Goal: Task Accomplishment & Management: Complete application form

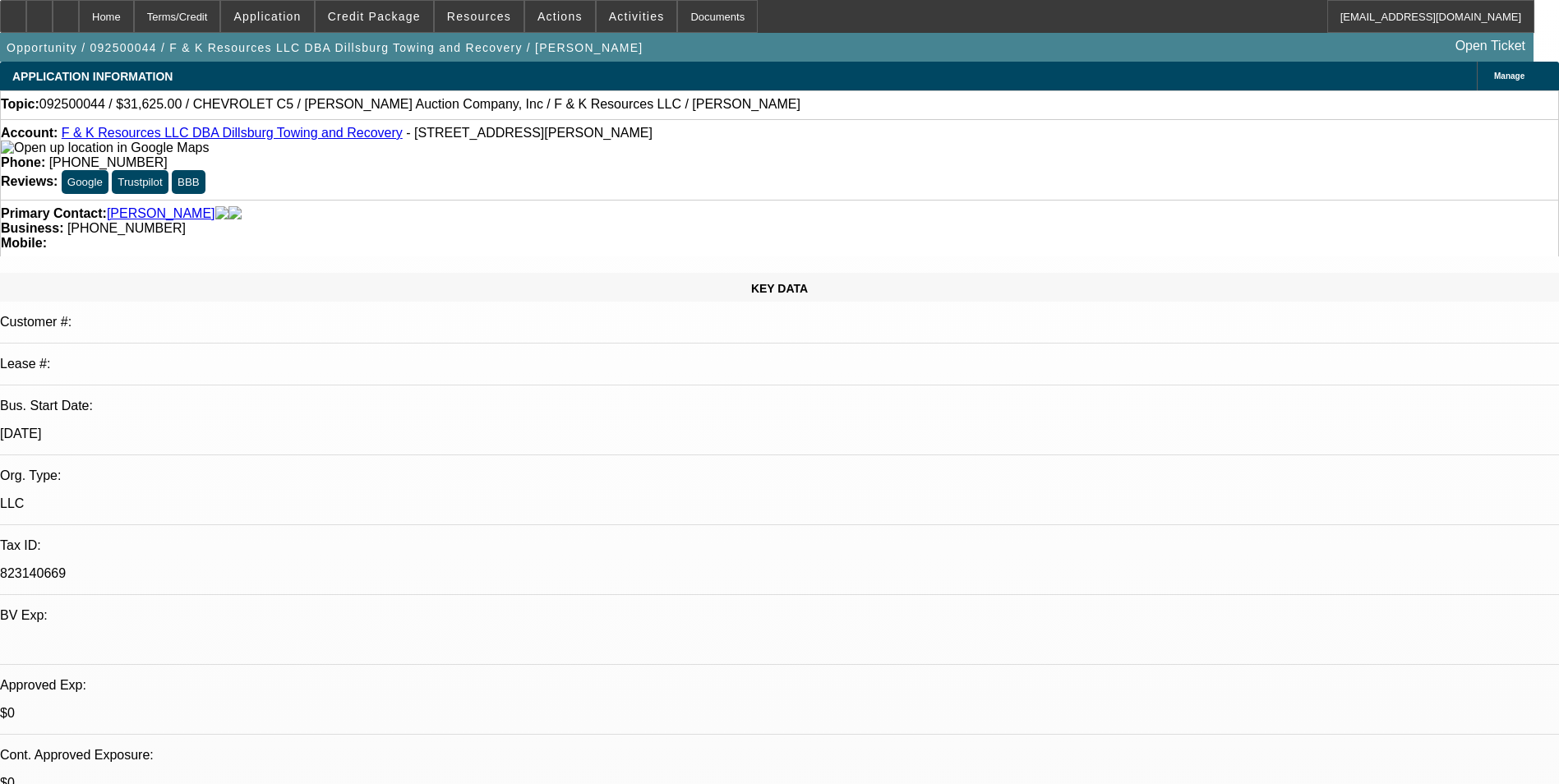
select select "0"
select select "6"
select select "0"
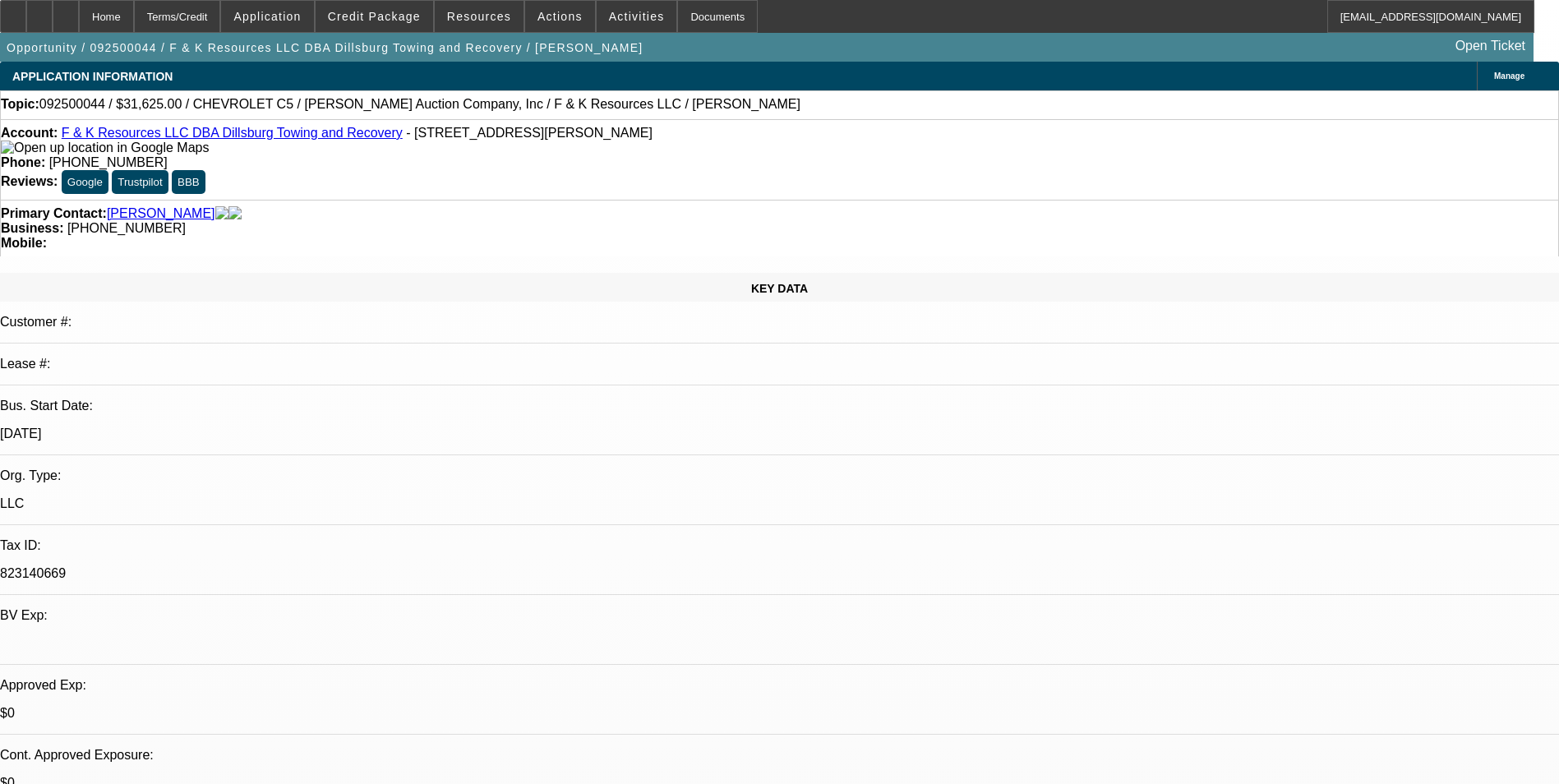
select select "0"
select select "6"
select select "0"
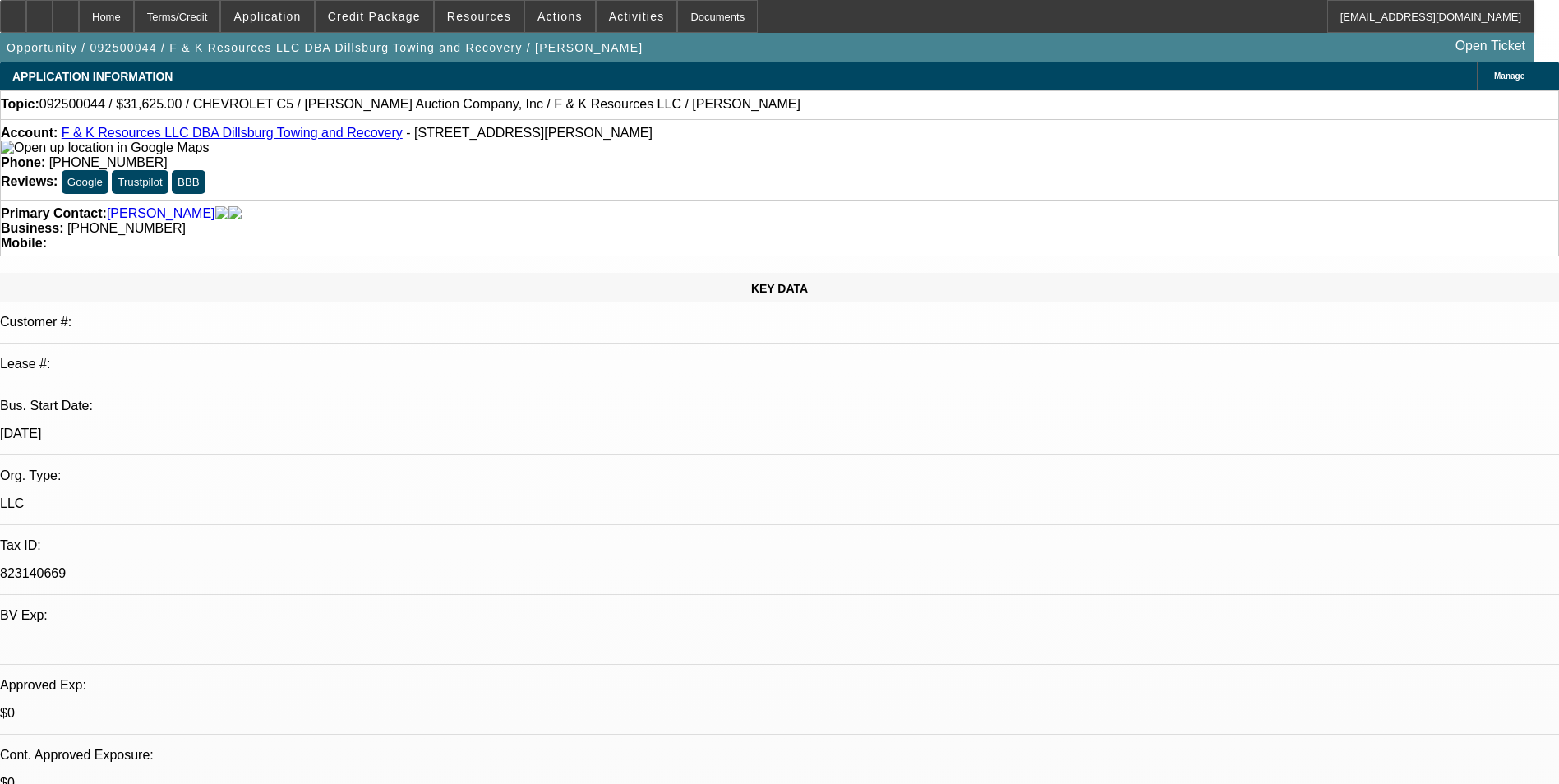
select select "0"
select select "6"
select select "0"
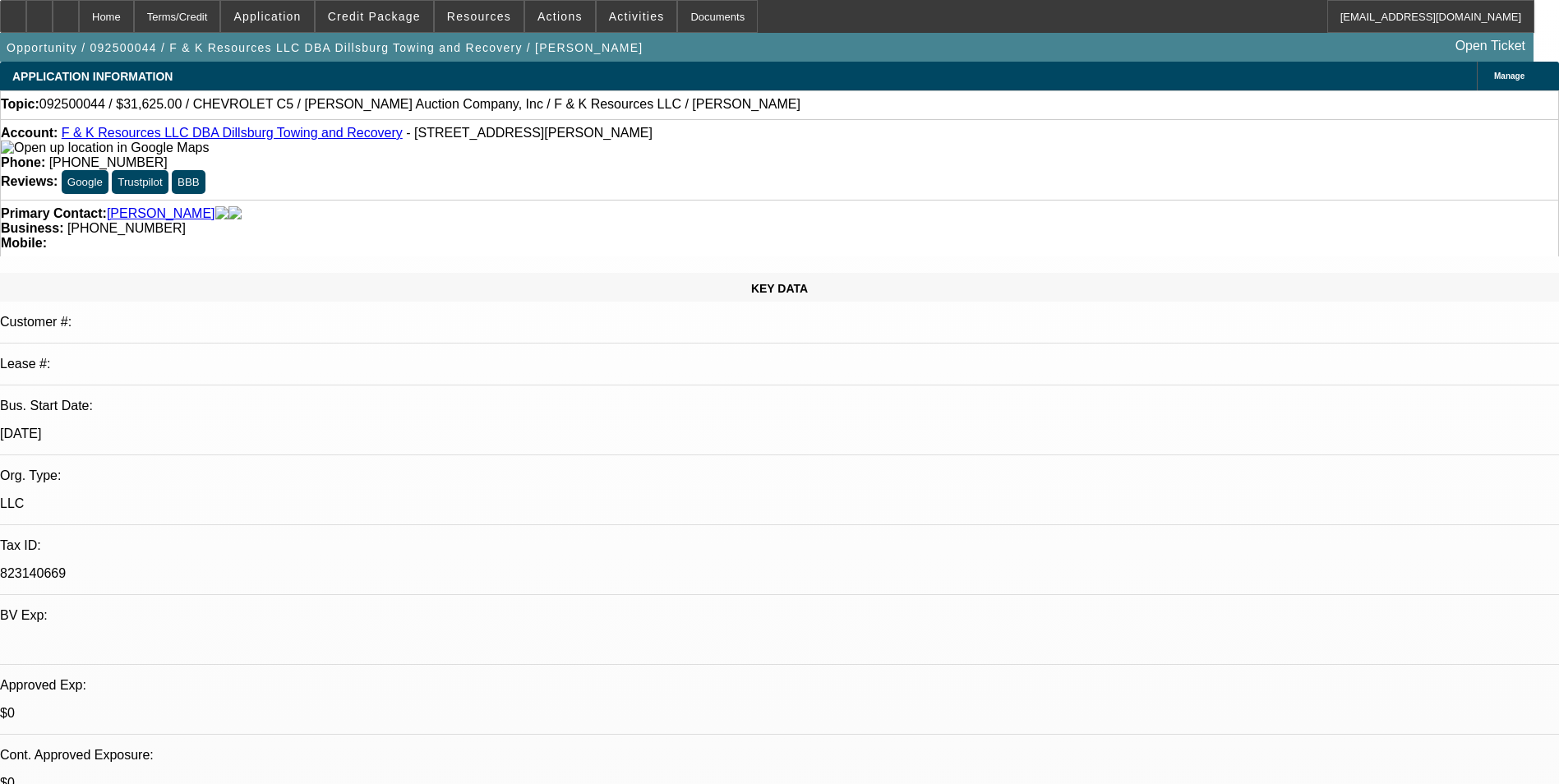
select select "6"
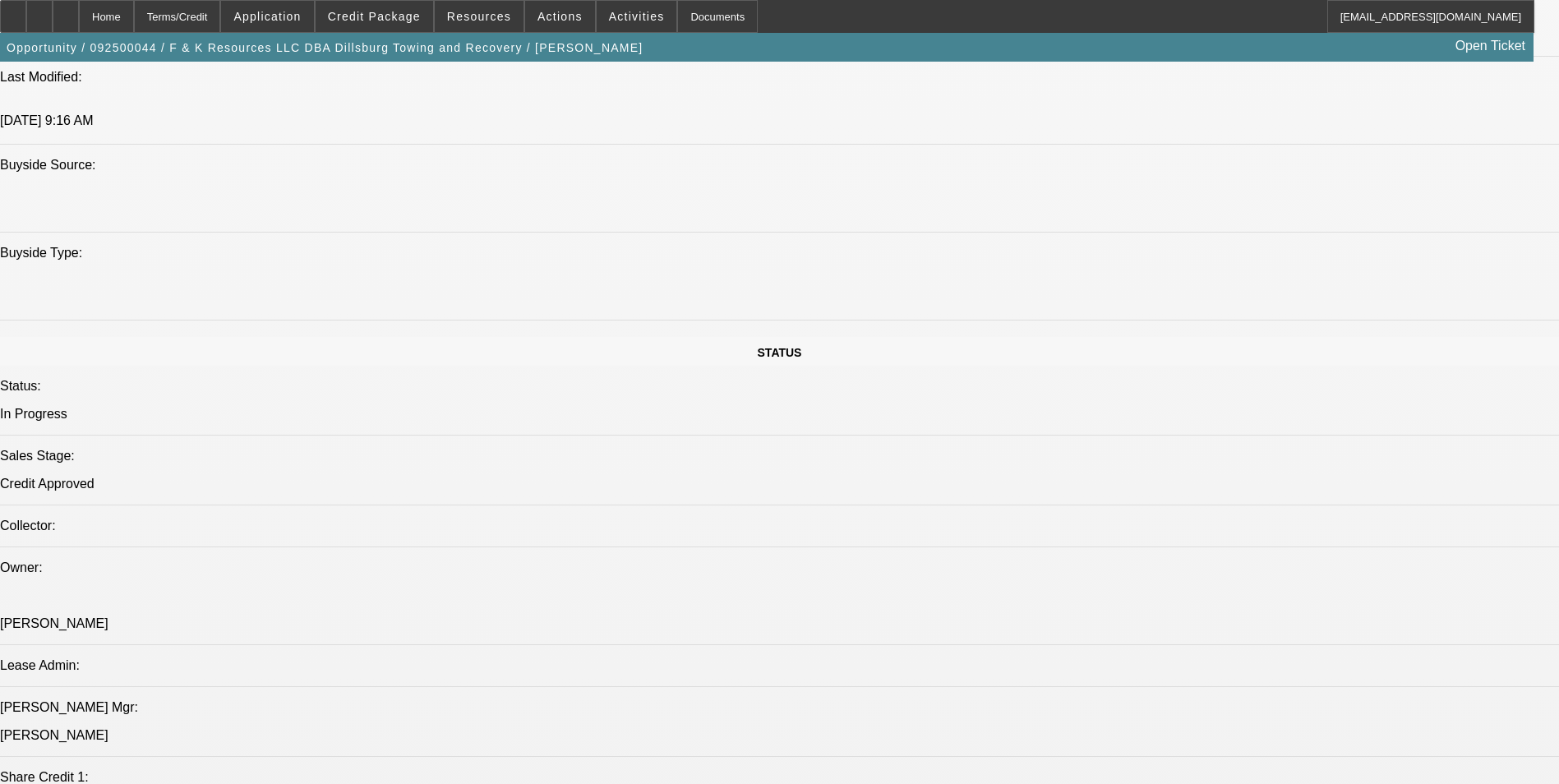
scroll to position [1434, 0]
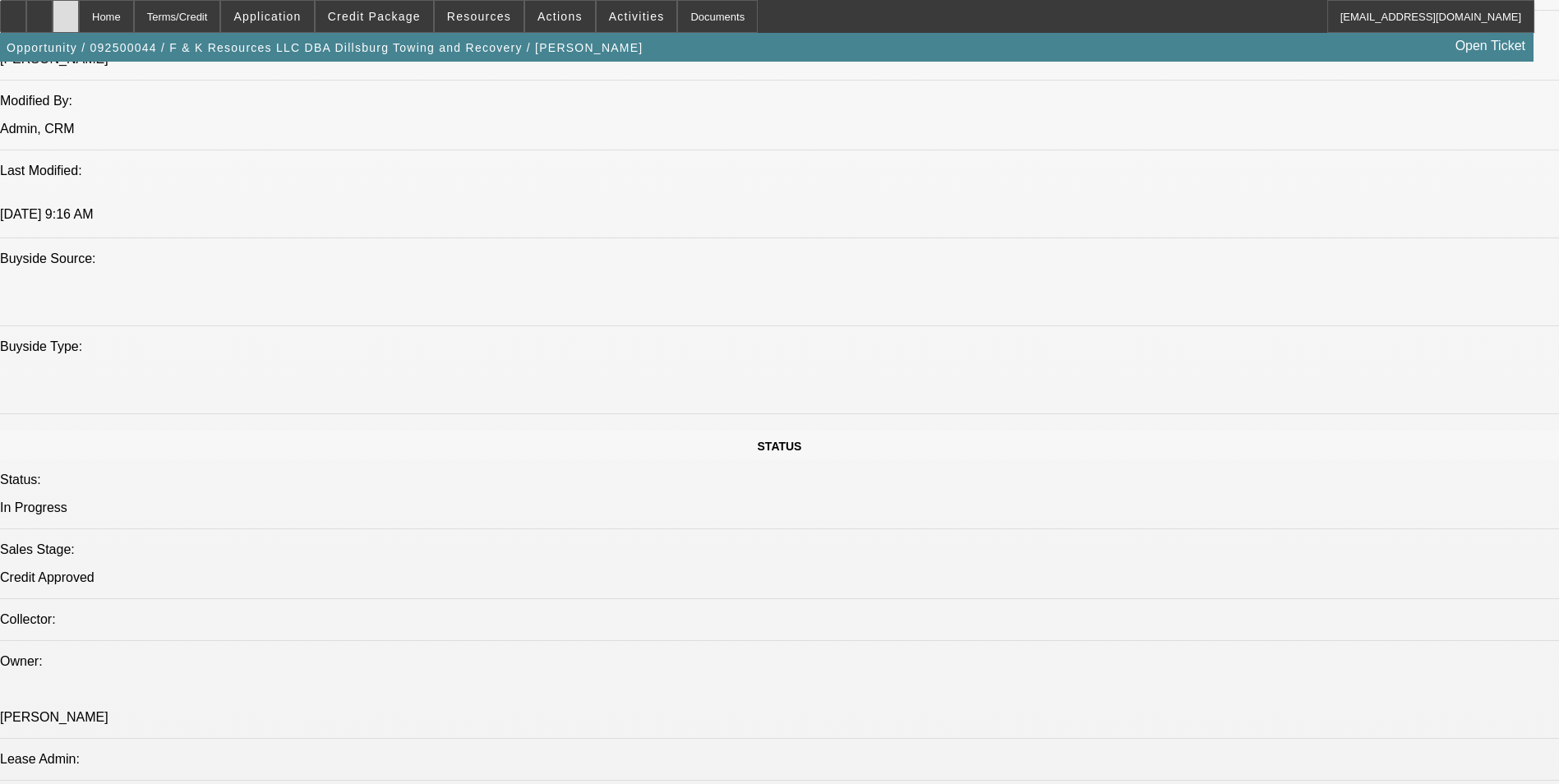
click at [66, 11] on icon at bounding box center [66, 11] width 0 height 0
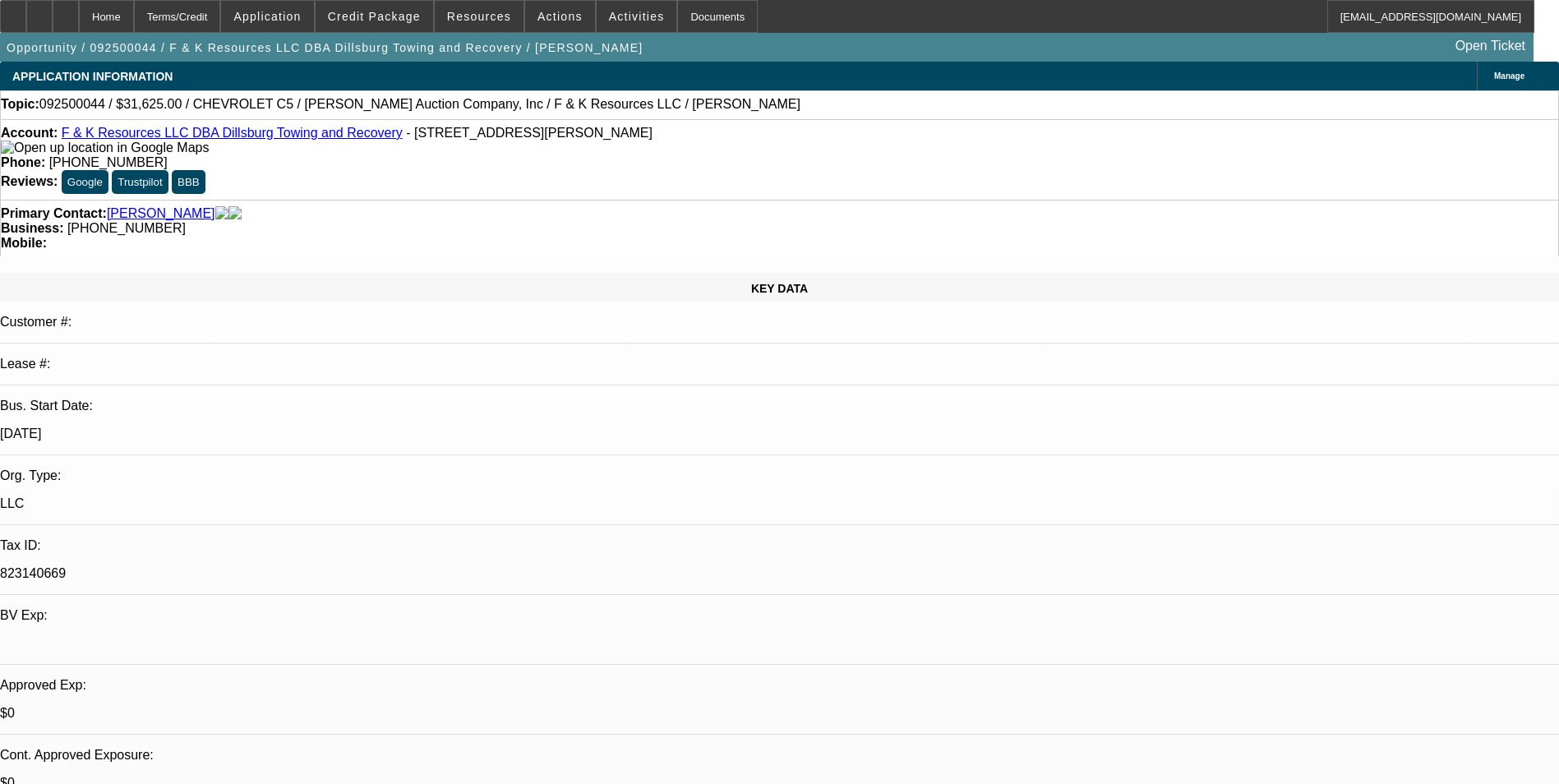
select select "0"
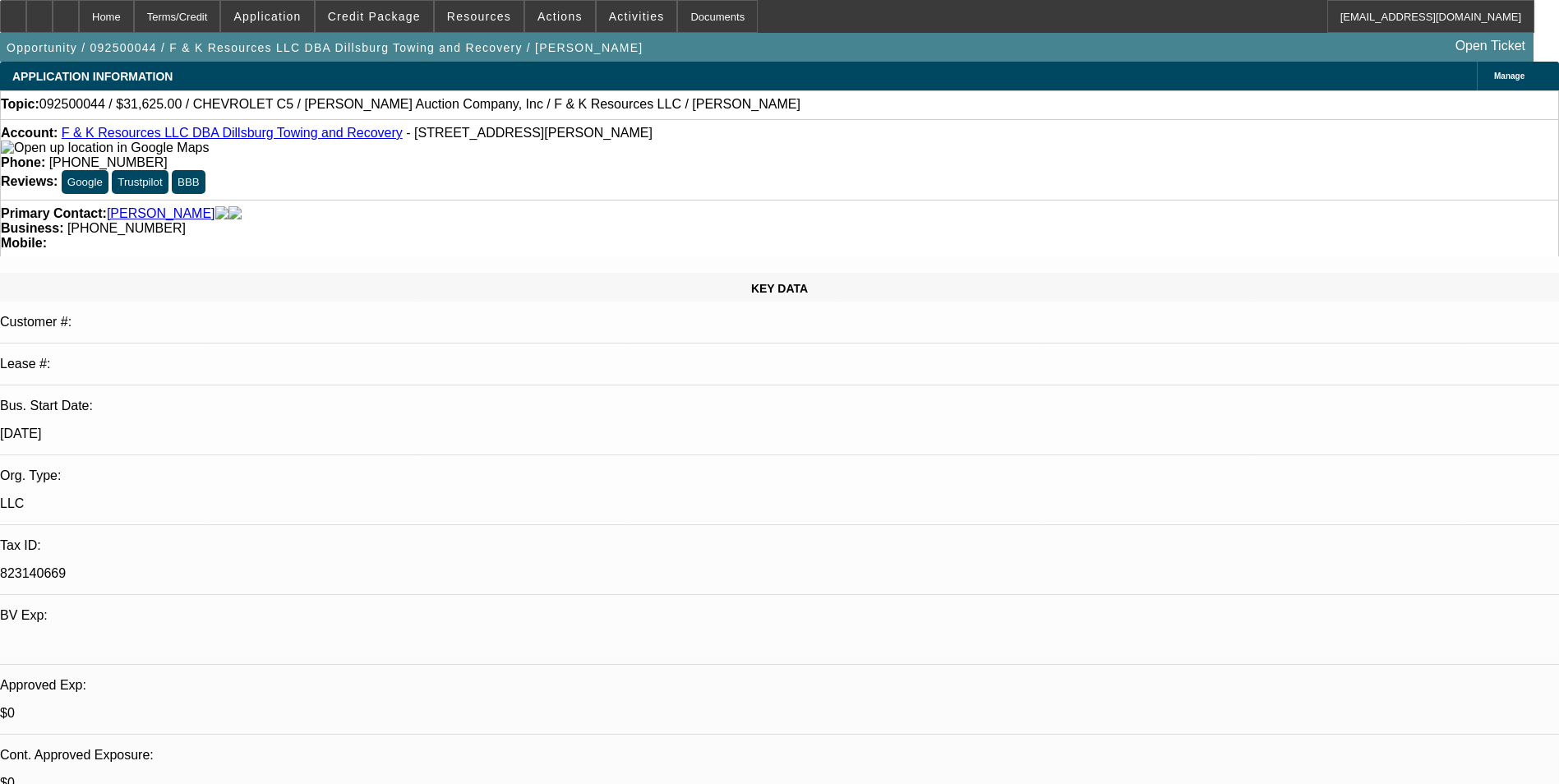
select select "0"
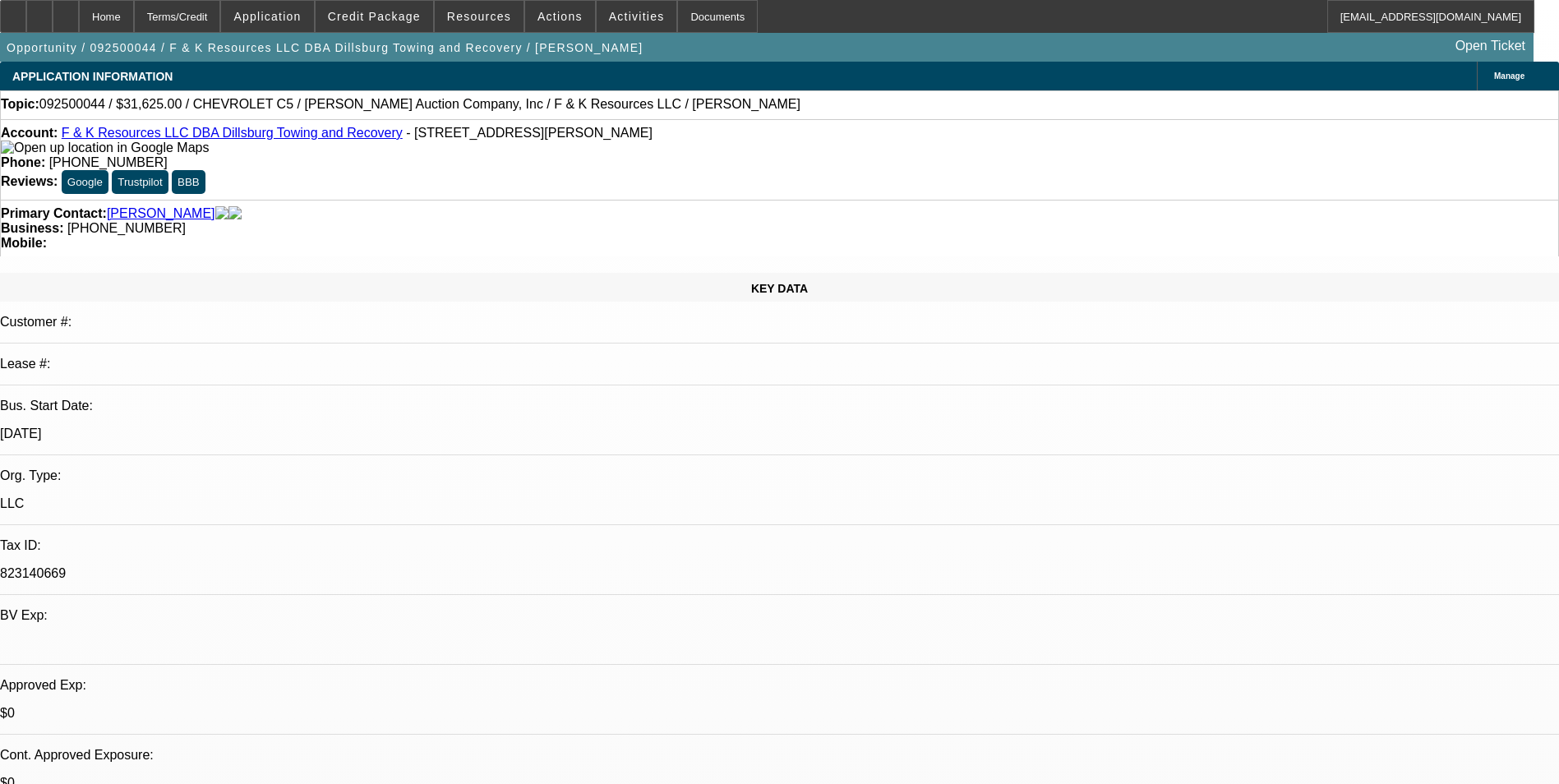
select select "0"
select select "1"
select select "6"
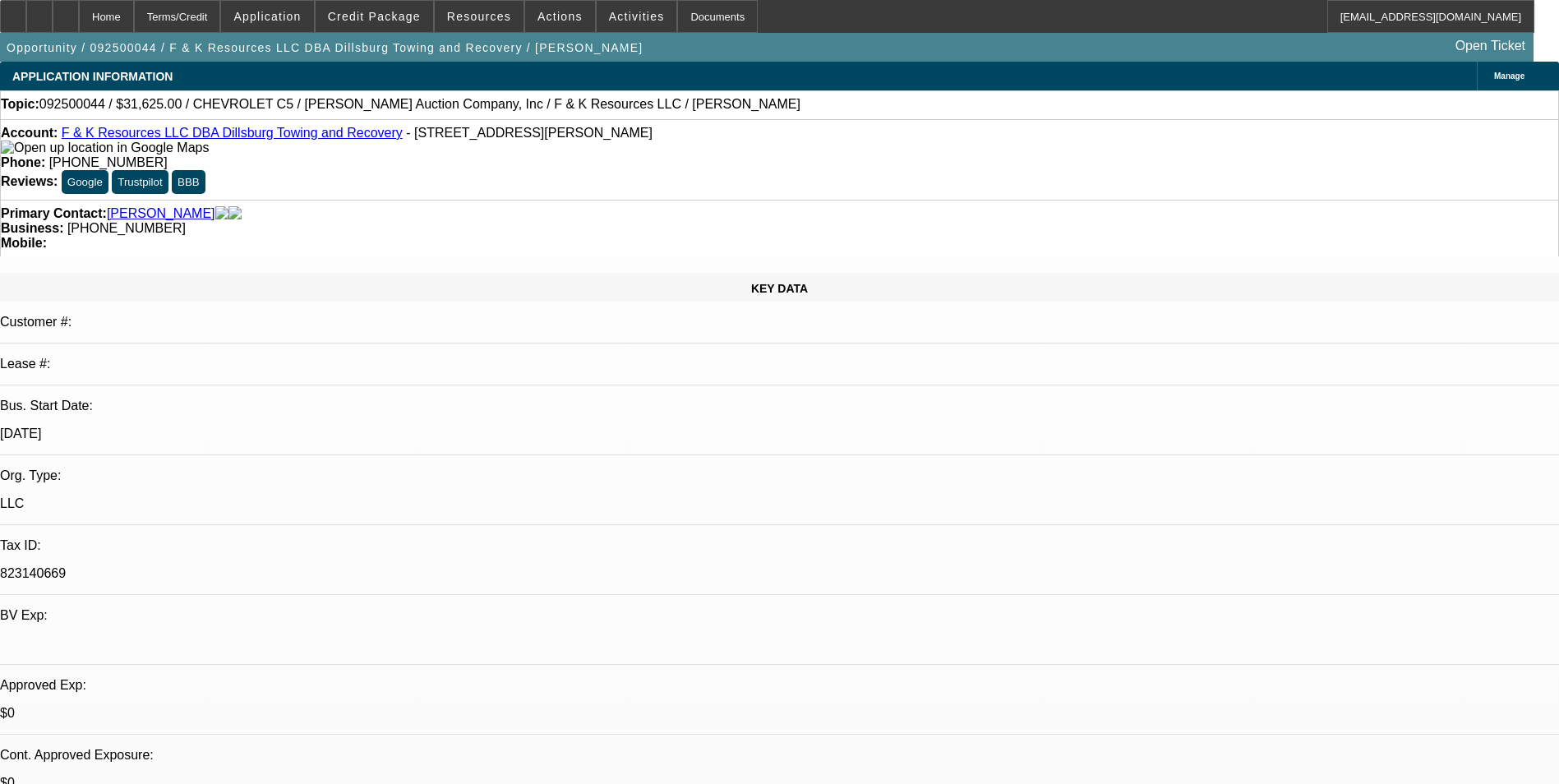
select select "1"
select select "6"
select select "1"
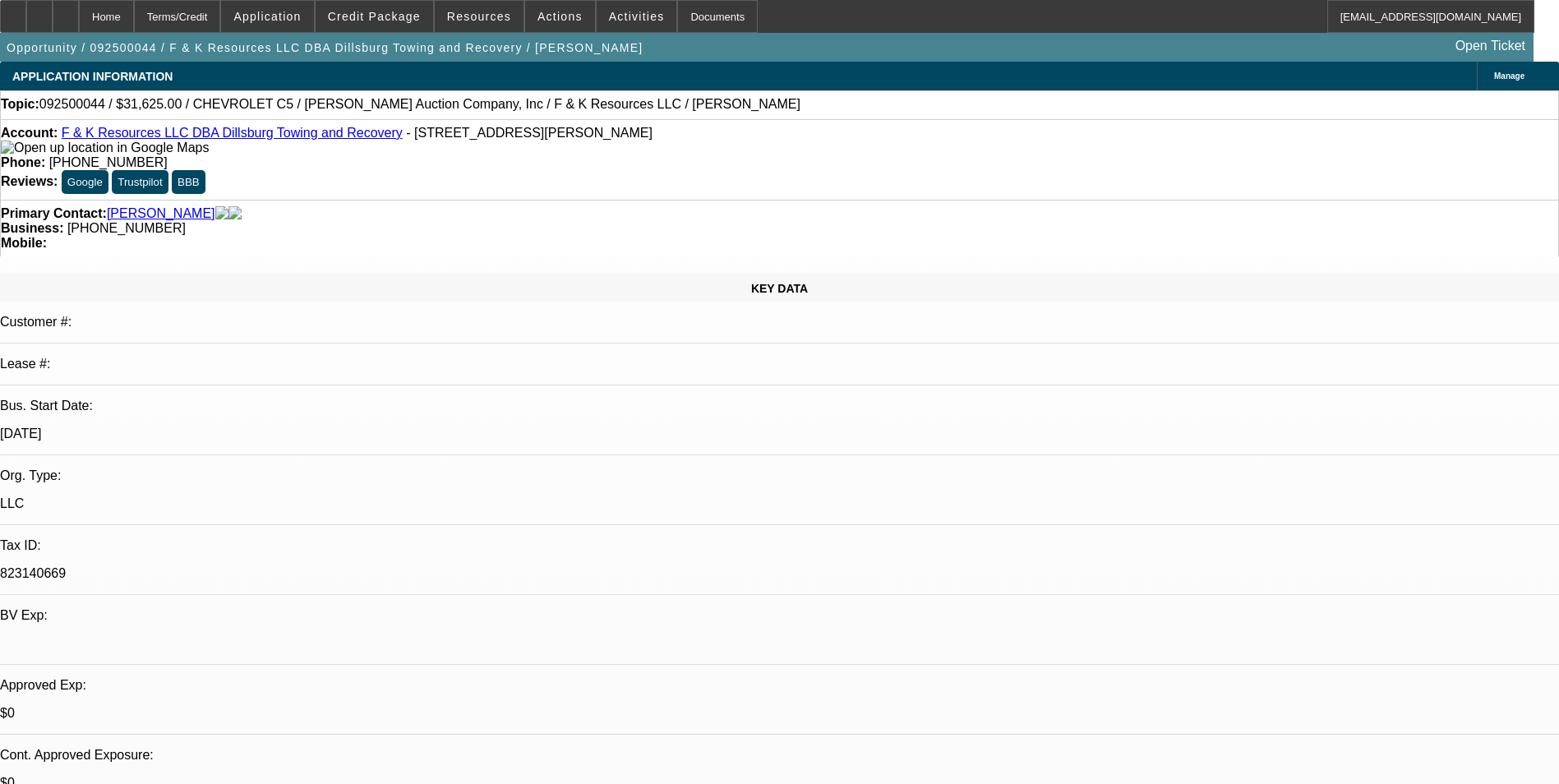
select select "6"
select select "1"
select select "6"
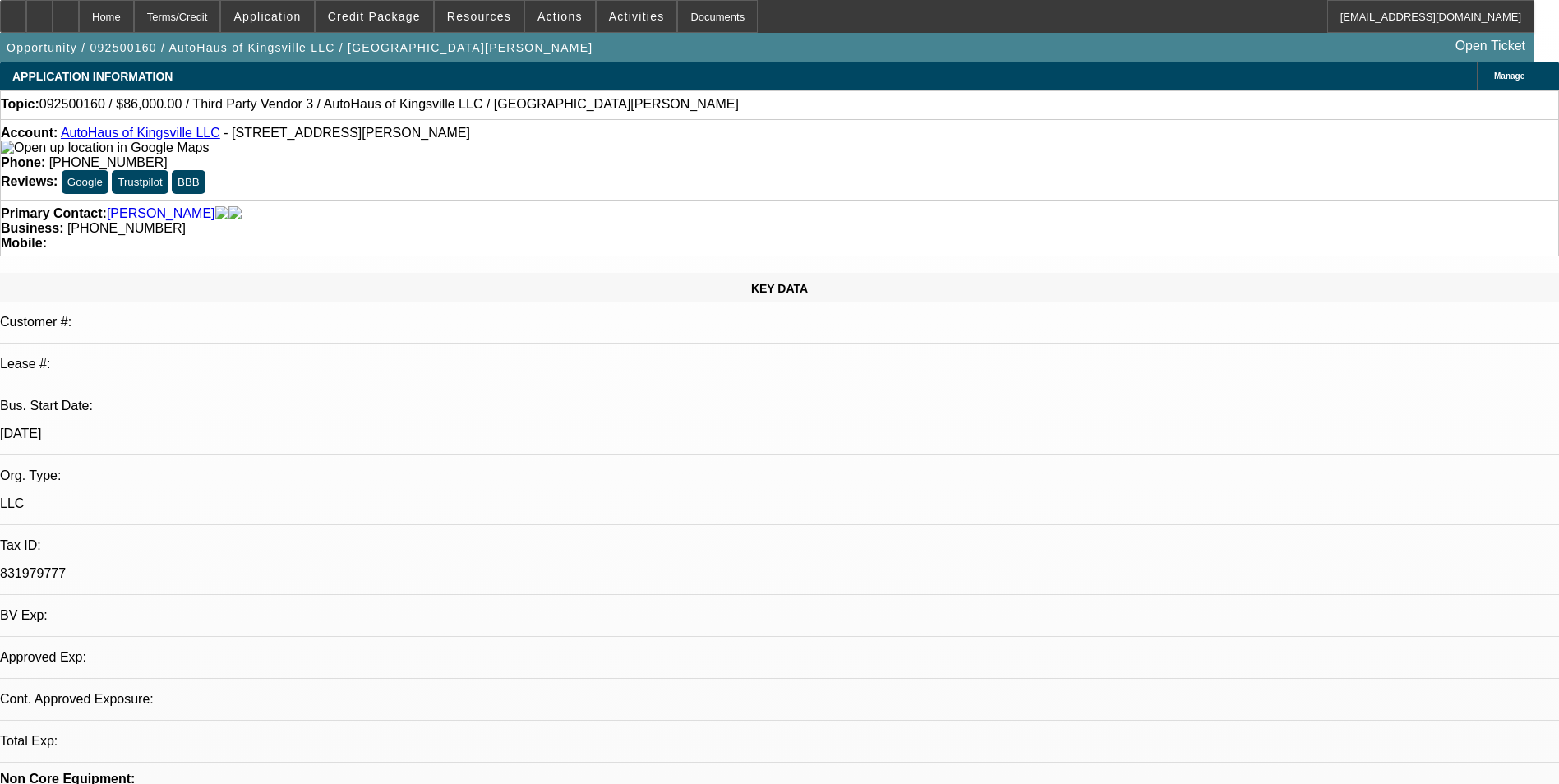
select select "0"
select select "2"
select select "0.1"
select select "1"
select select "2"
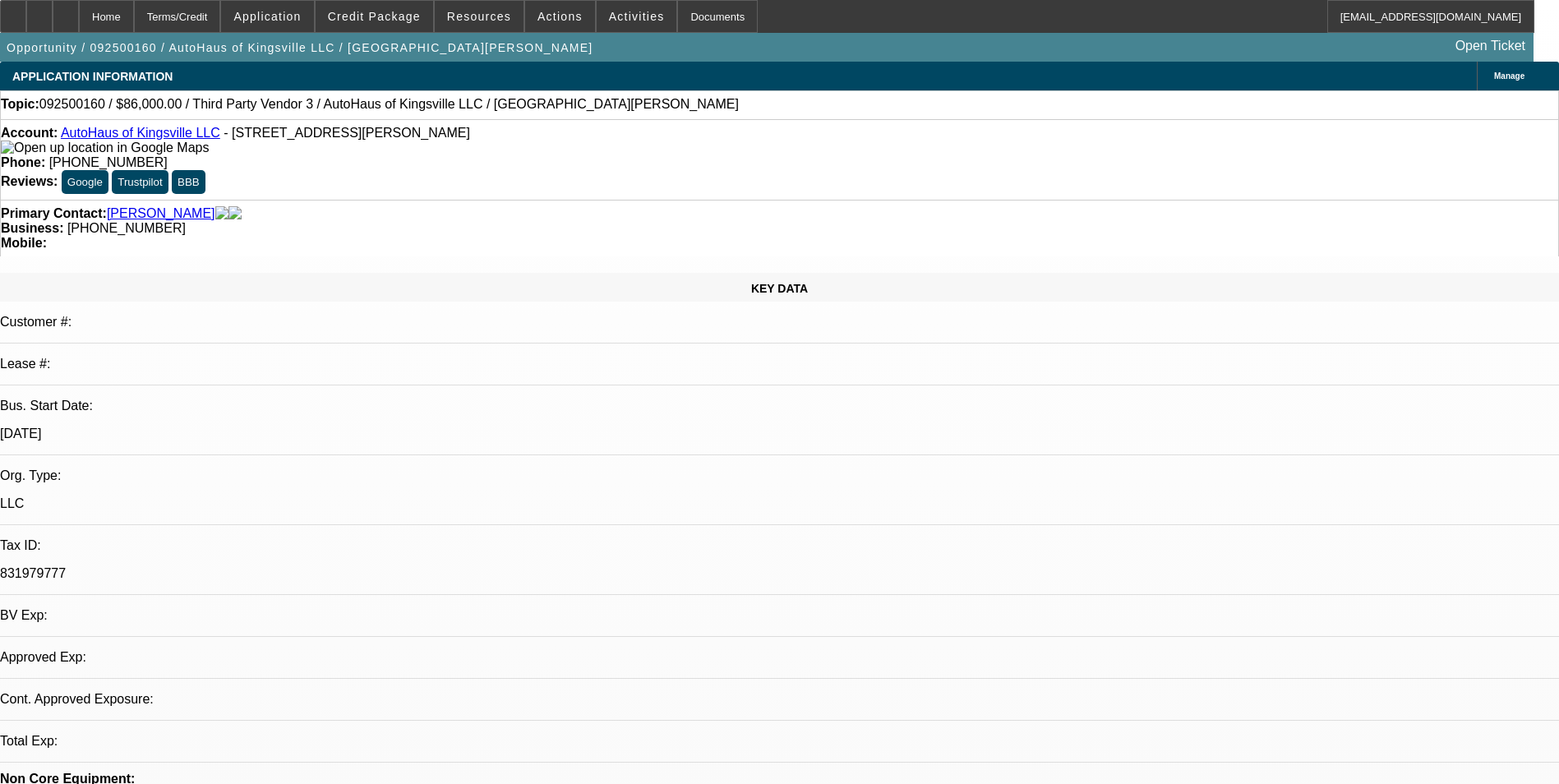
select select "4"
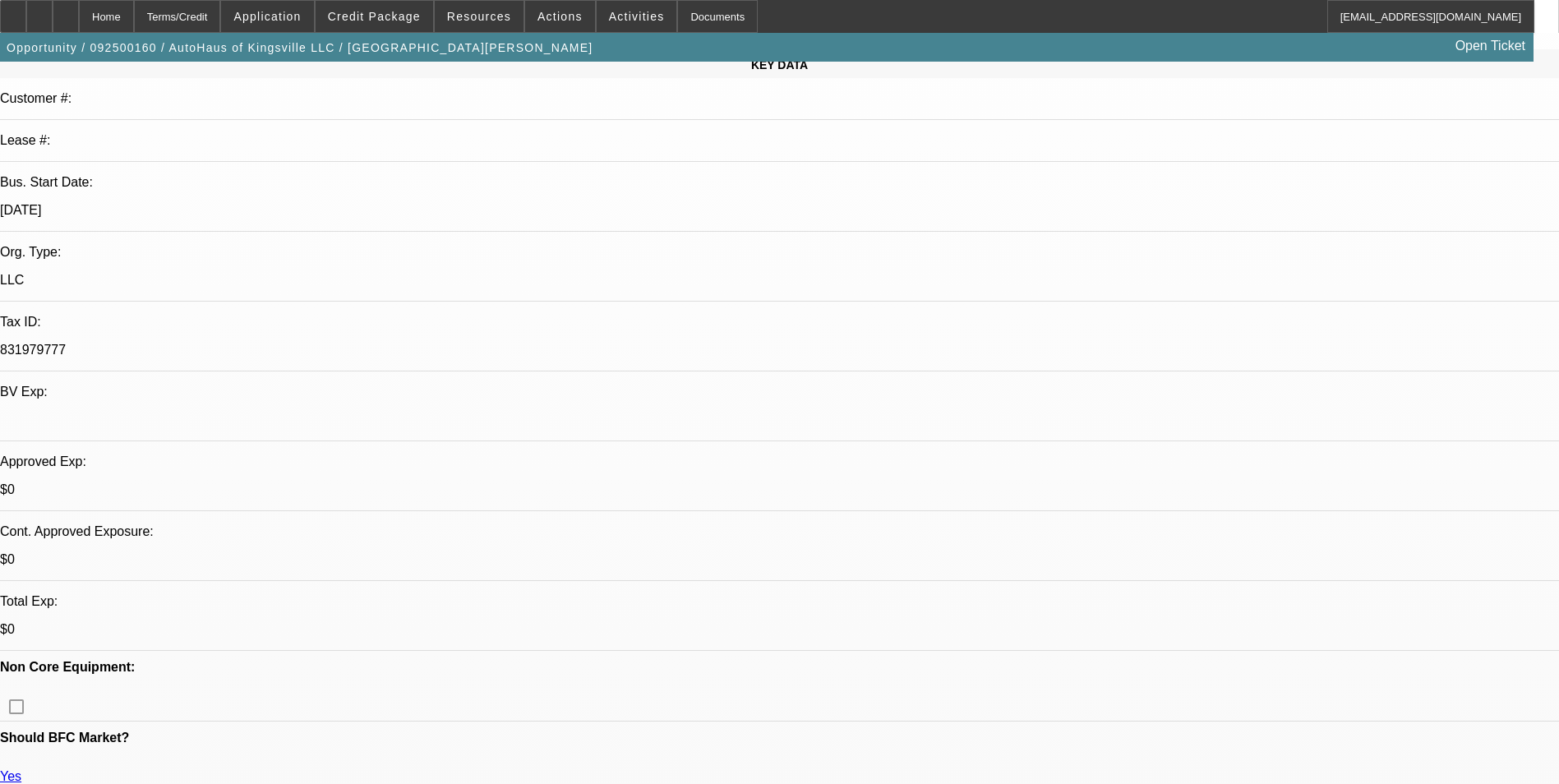
scroll to position [247, 0]
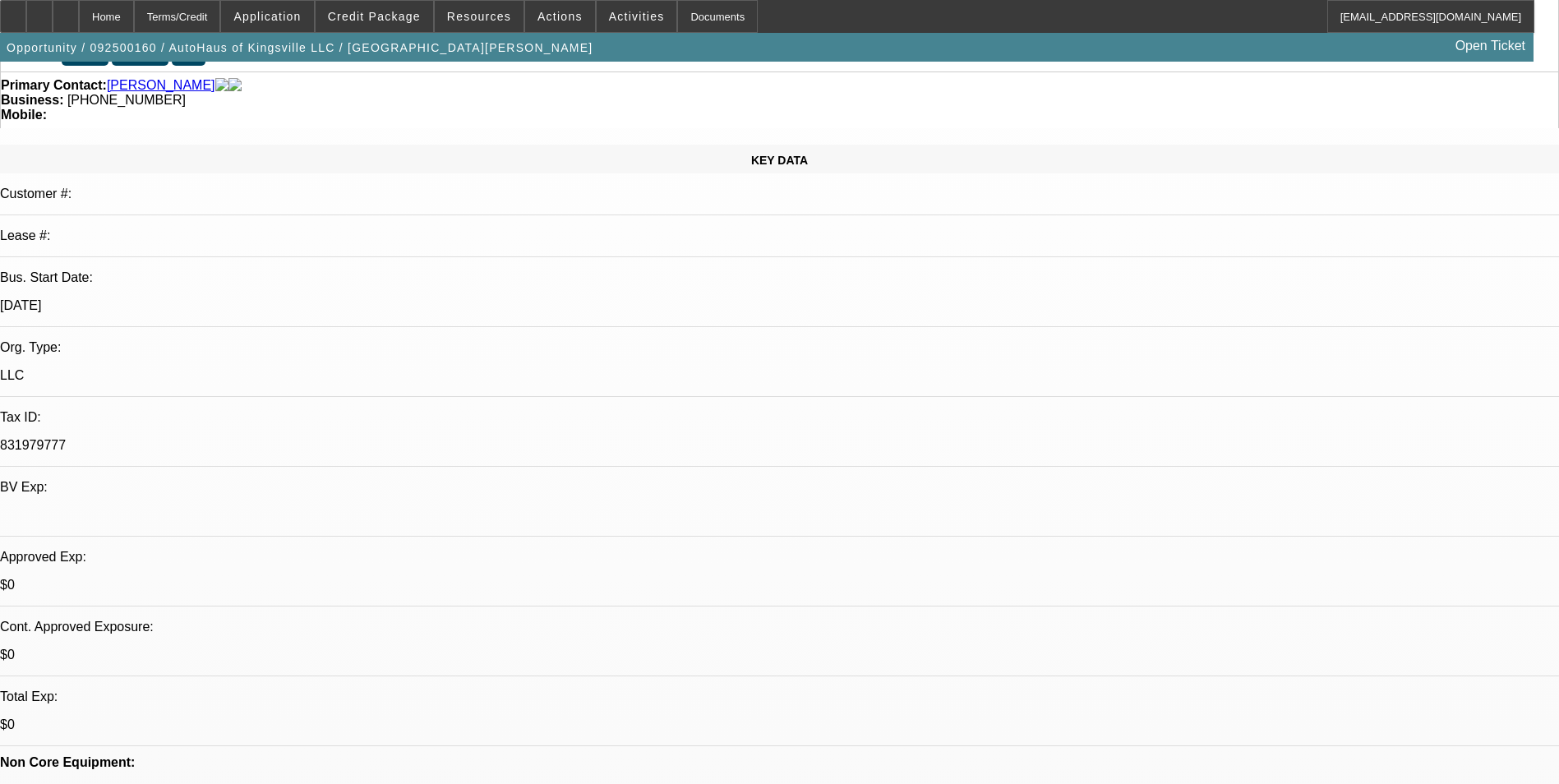
scroll to position [0, 0]
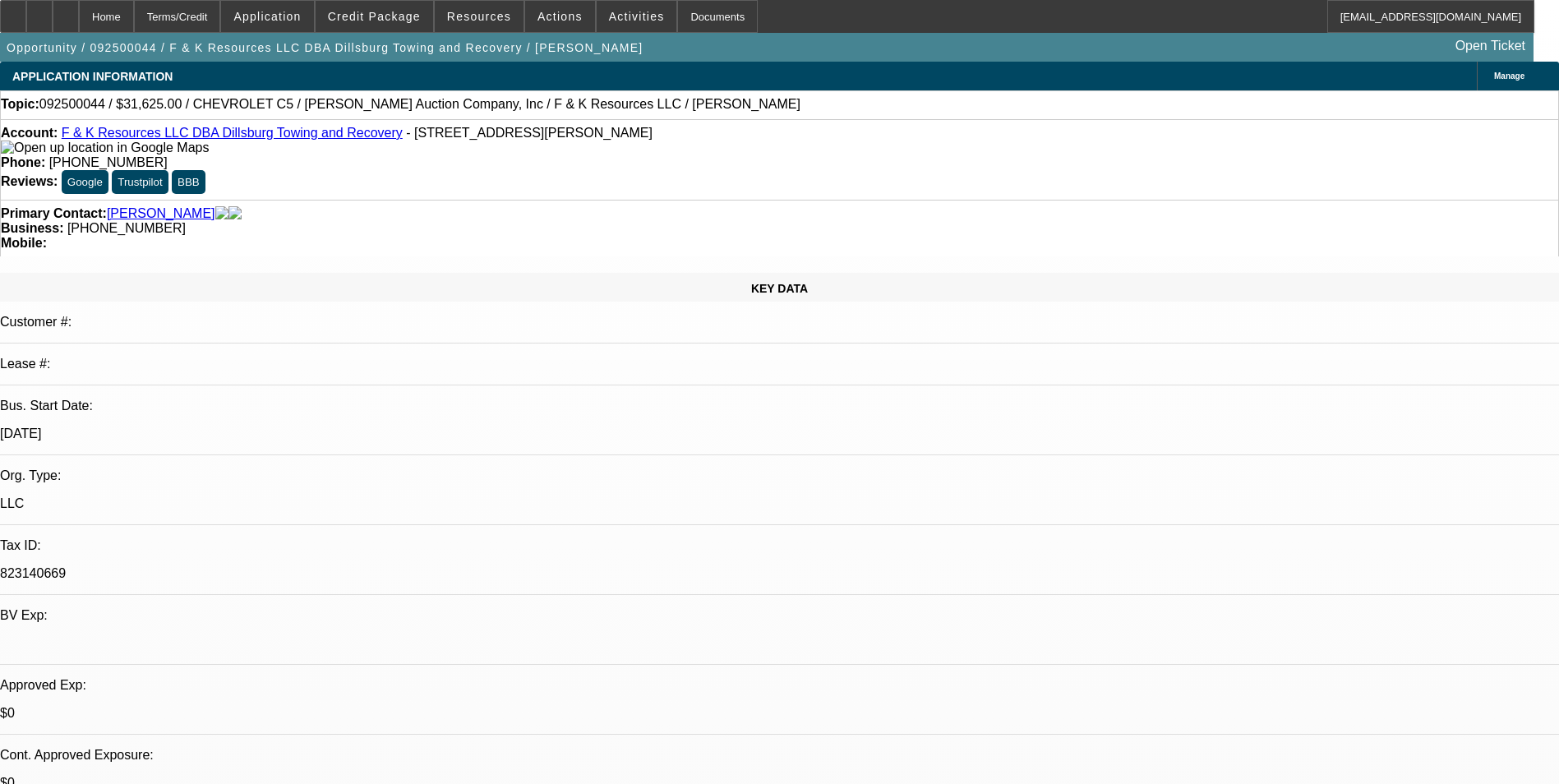
select select "0"
select select "6"
select select "0"
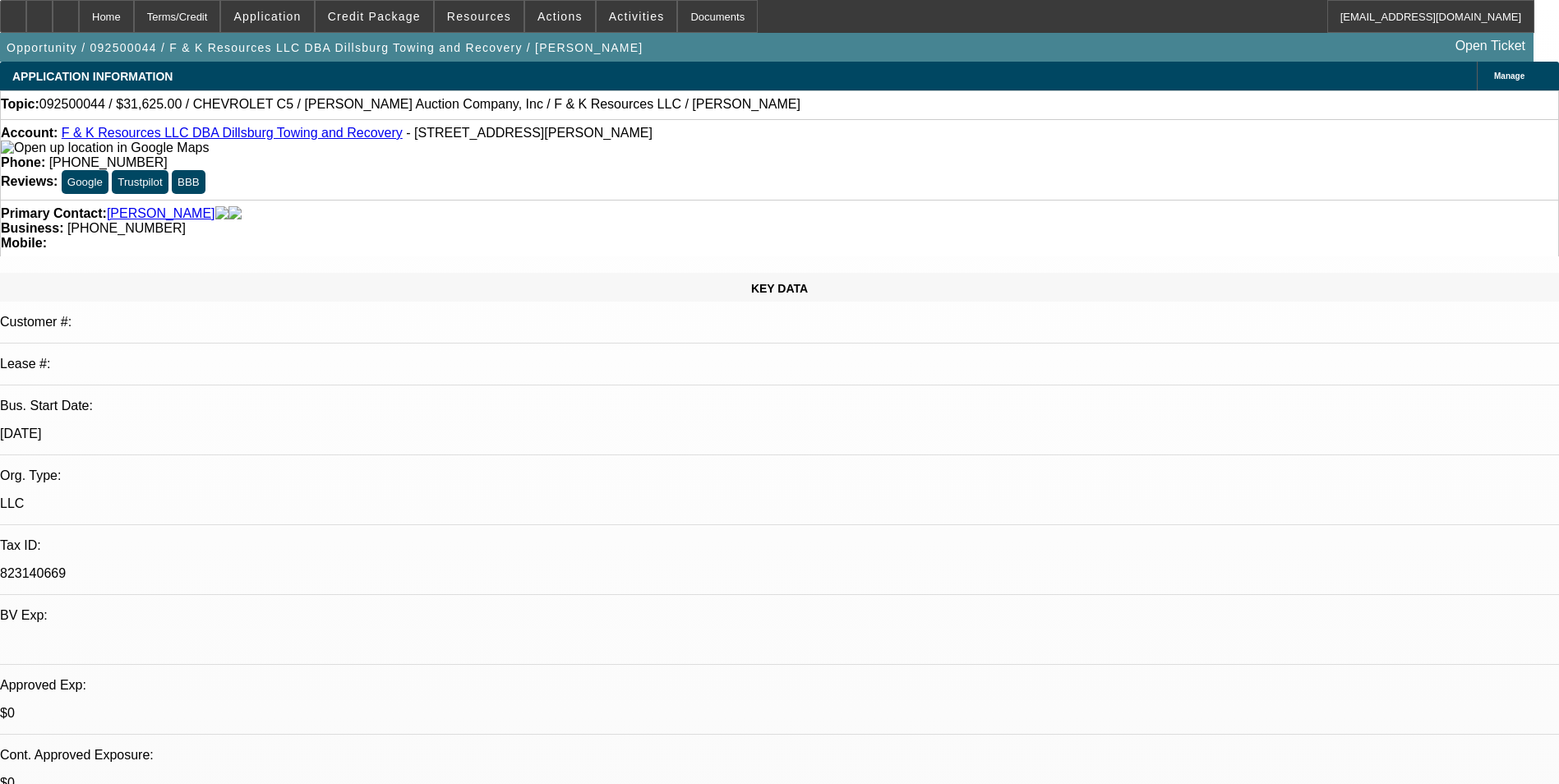
select select "0"
select select "6"
select select "0"
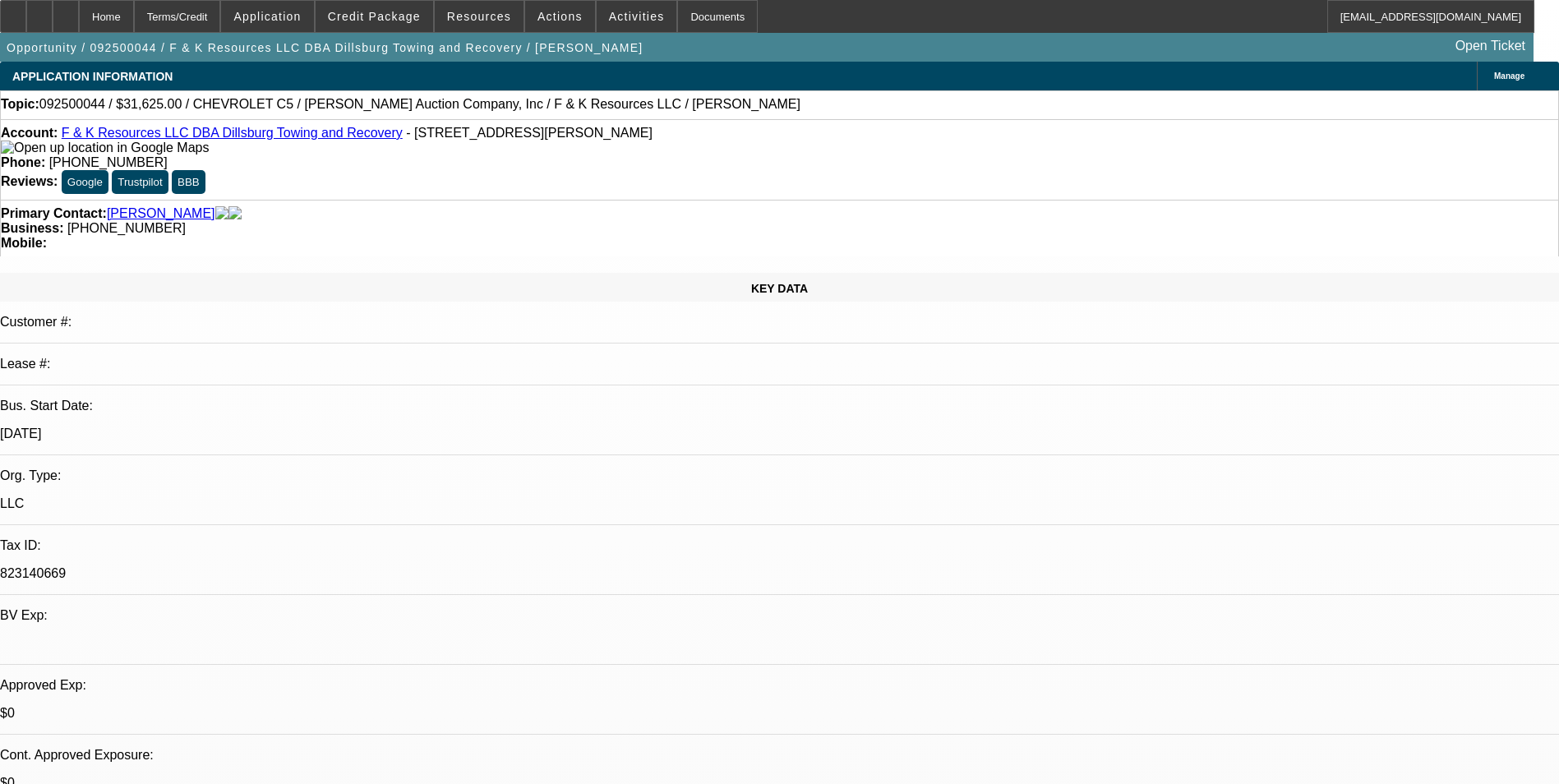
select select "0"
select select "6"
select select "0"
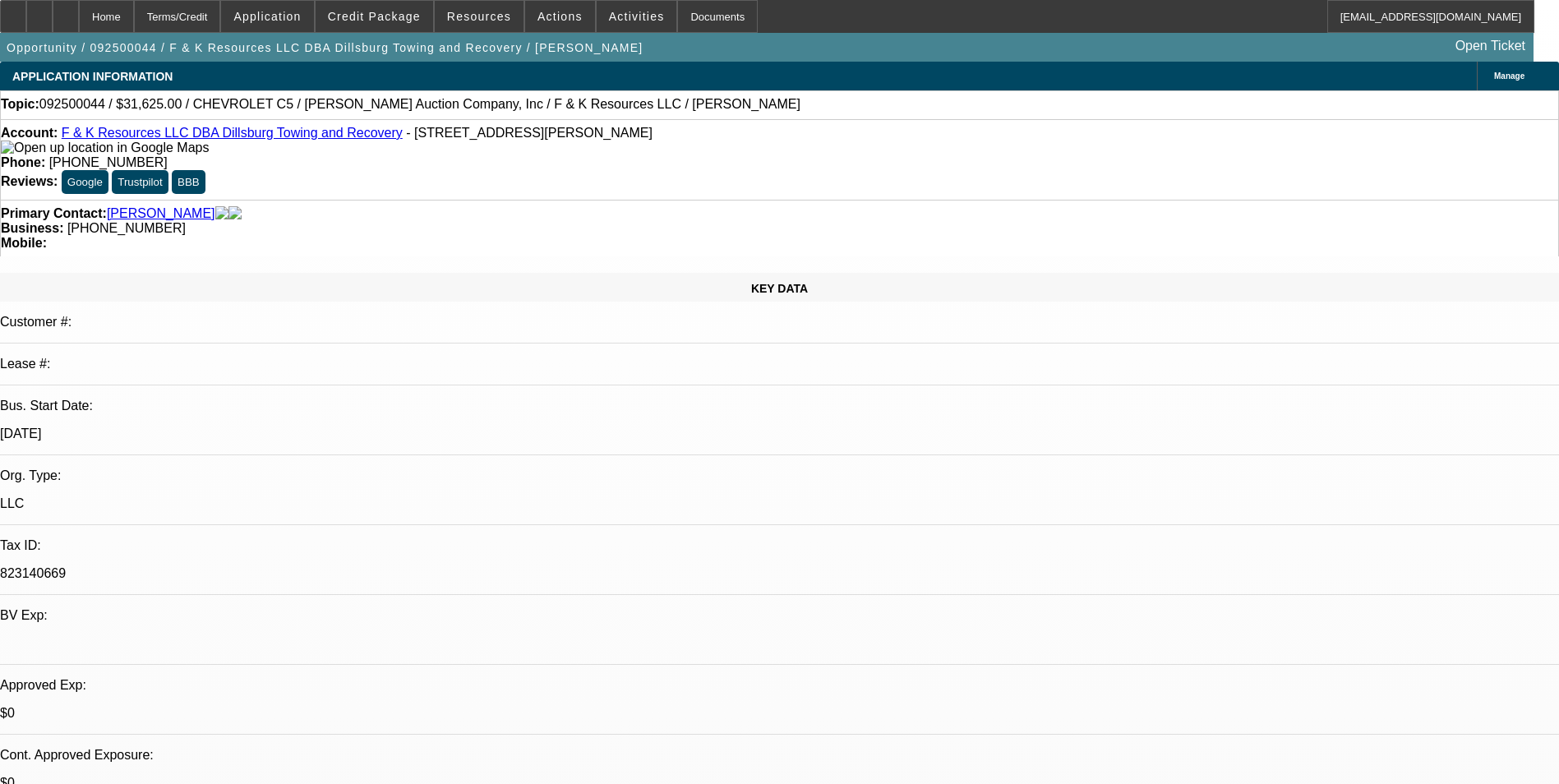
select select "6"
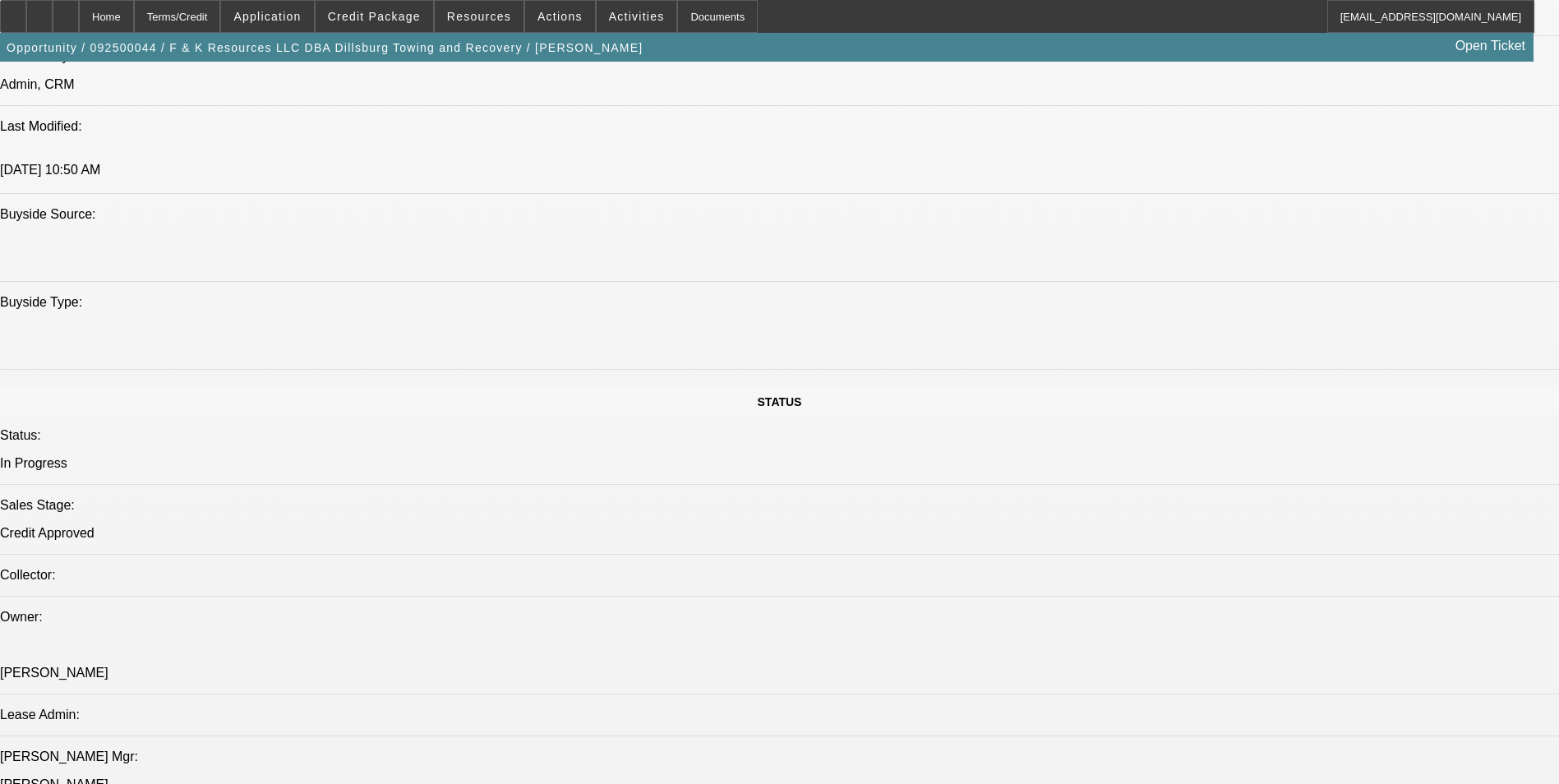
scroll to position [1479, 0]
